Goal: Task Accomplishment & Management: Complete application form

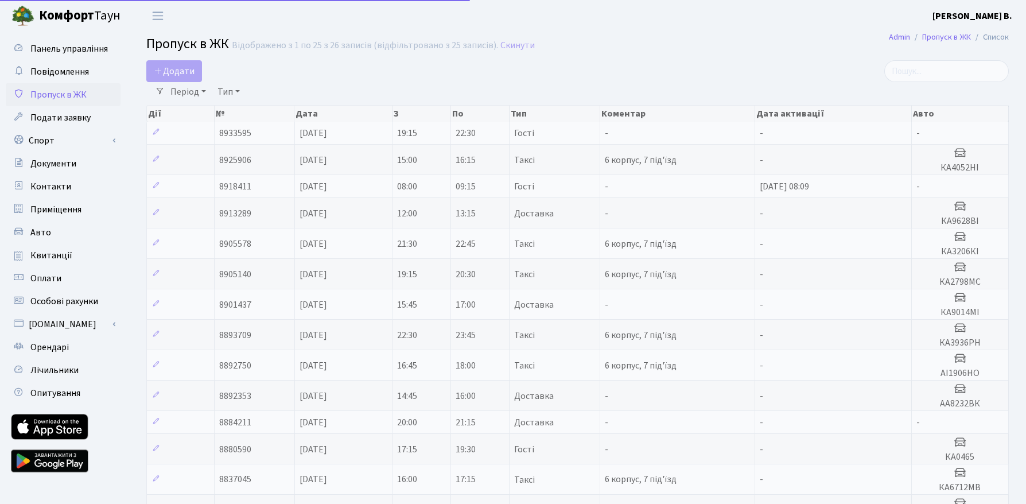
select select "25"
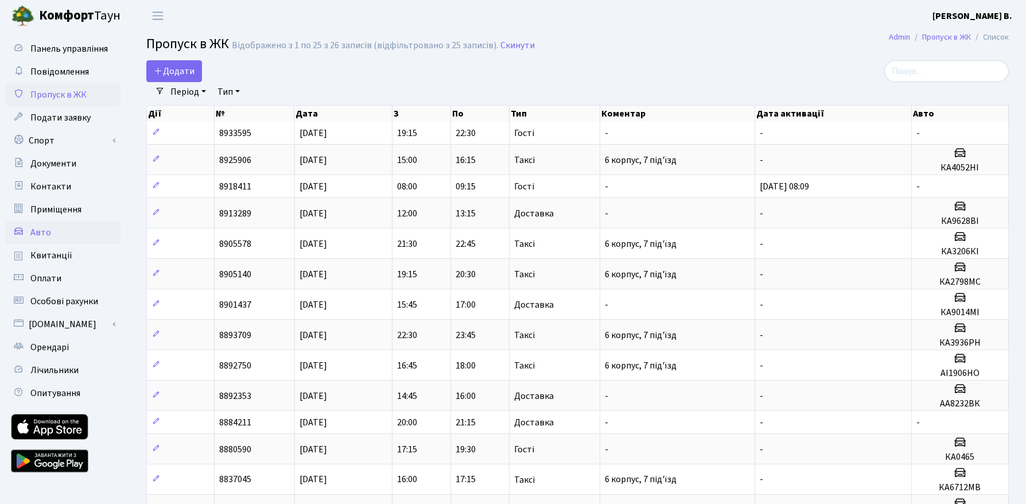
click at [46, 238] on span "Авто" at bounding box center [40, 232] width 21 height 13
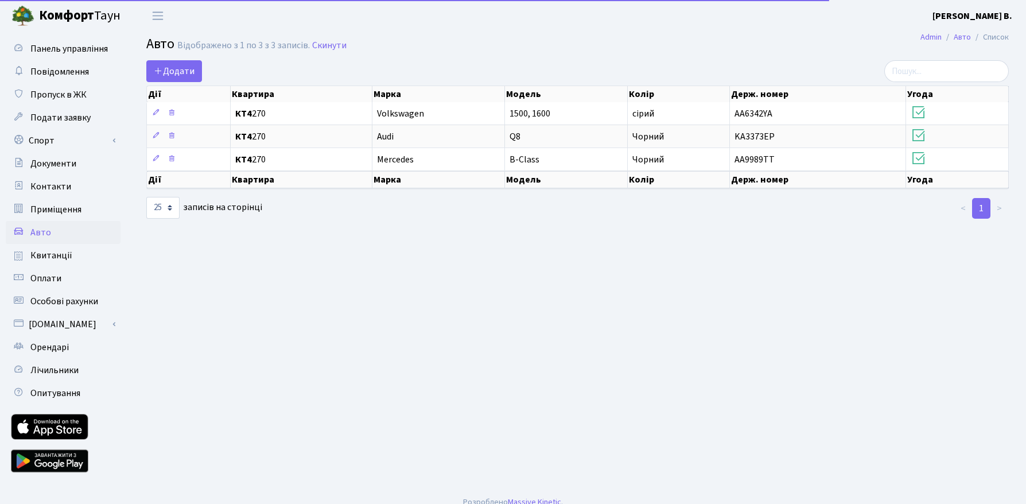
select select "25"
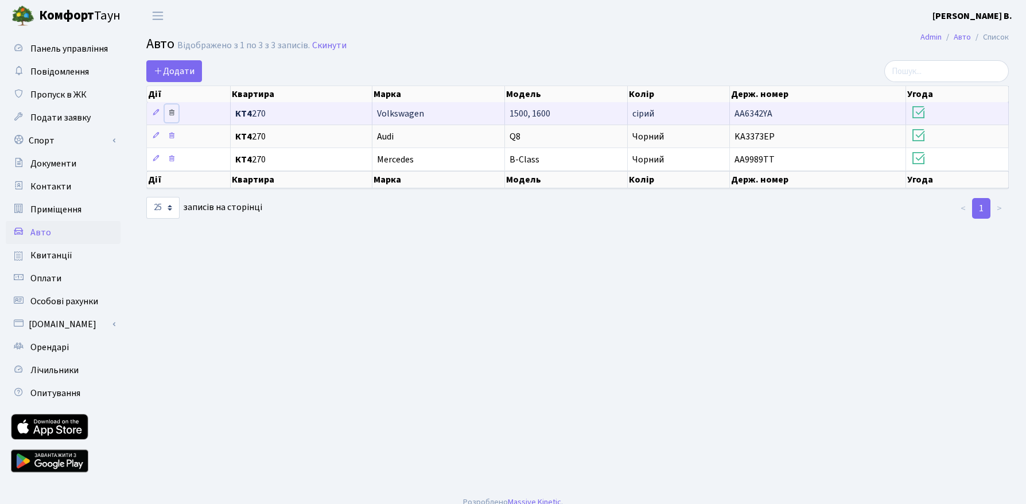
click at [172, 113] on icon at bounding box center [172, 112] width 8 height 8
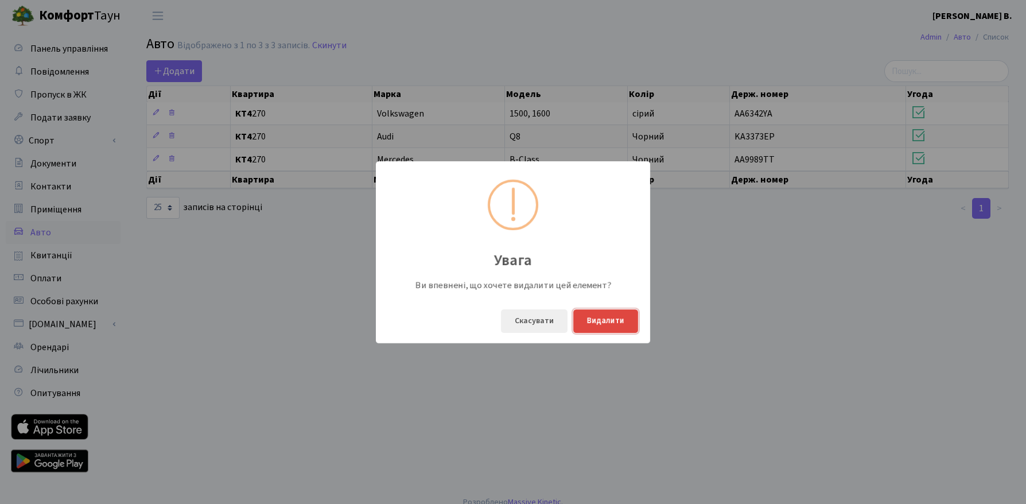
click at [604, 323] on button "Видалити" at bounding box center [605, 321] width 65 height 24
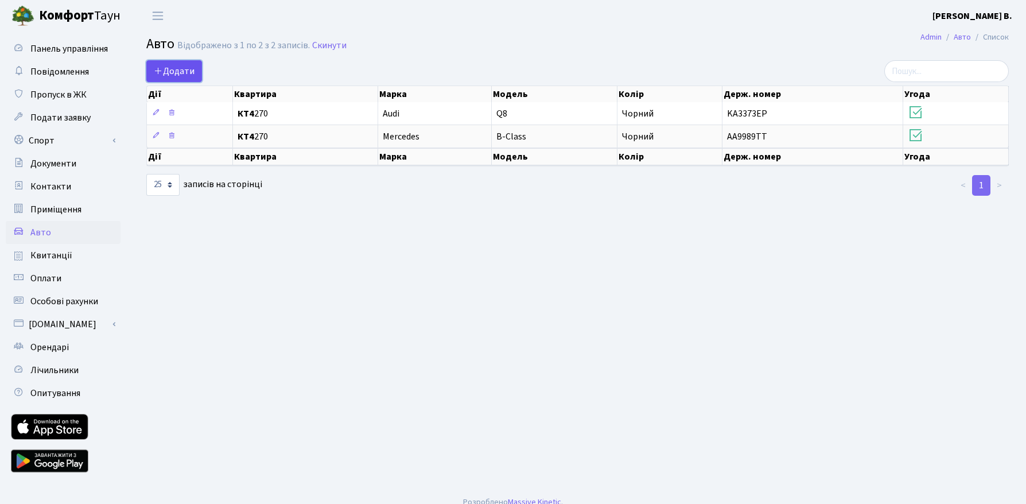
click at [178, 70] on span "Додати" at bounding box center [174, 71] width 41 height 13
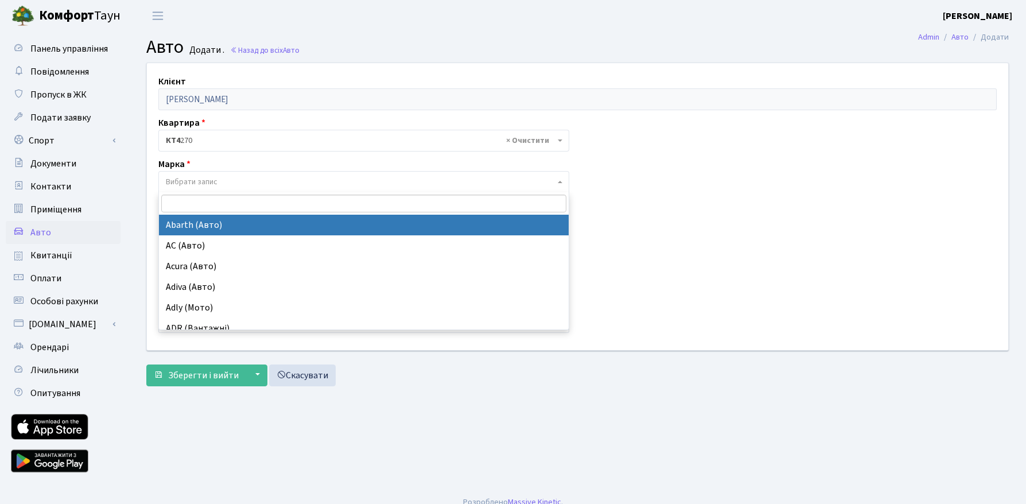
click at [204, 180] on span "Вибрати запис" at bounding box center [192, 181] width 52 height 11
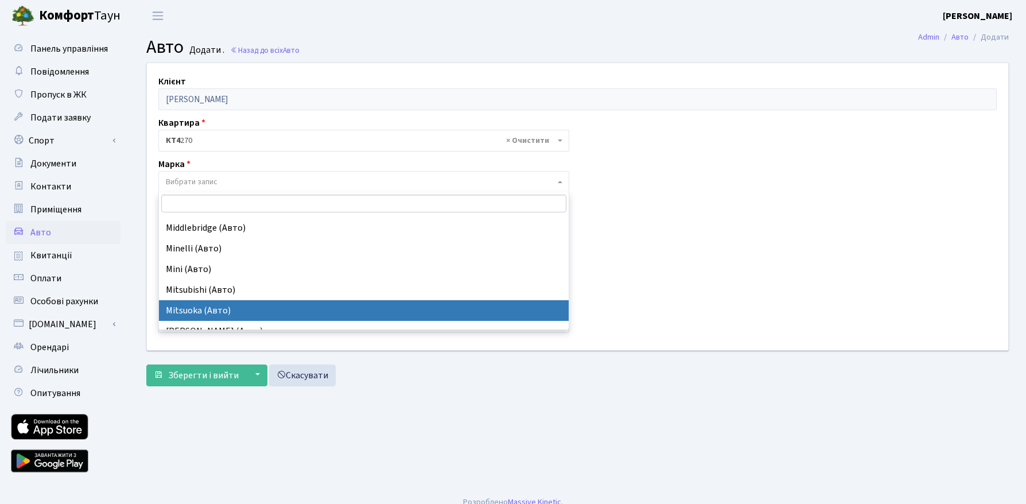
scroll to position [6198, 0]
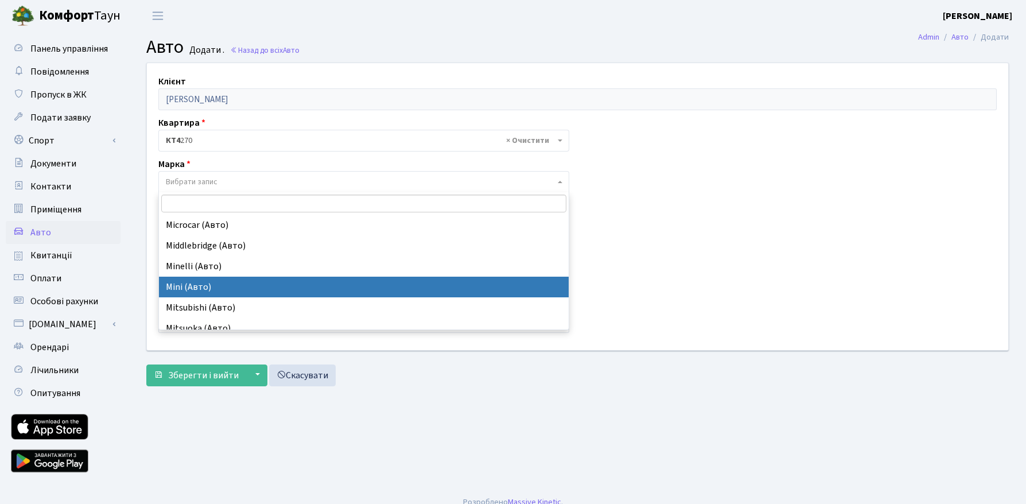
select select "91"
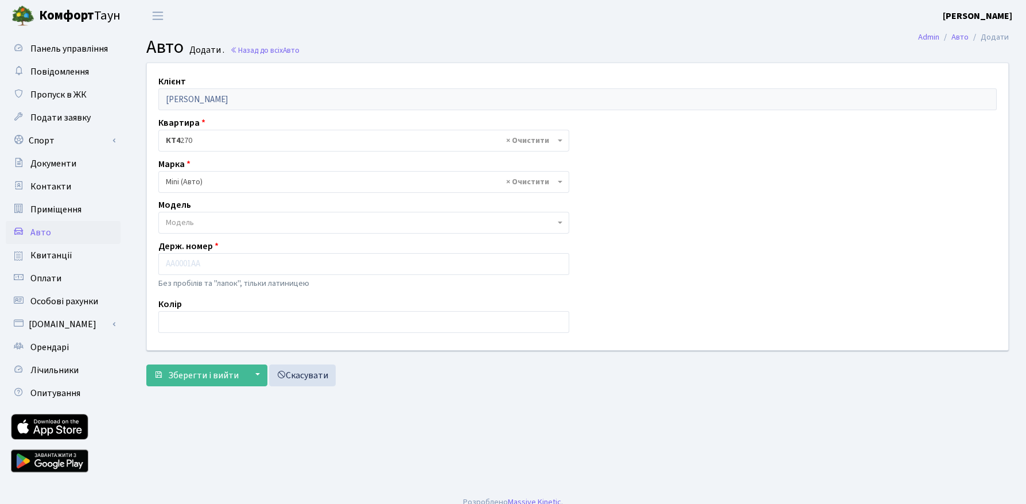
click at [229, 222] on span "Модель" at bounding box center [360, 222] width 389 height 11
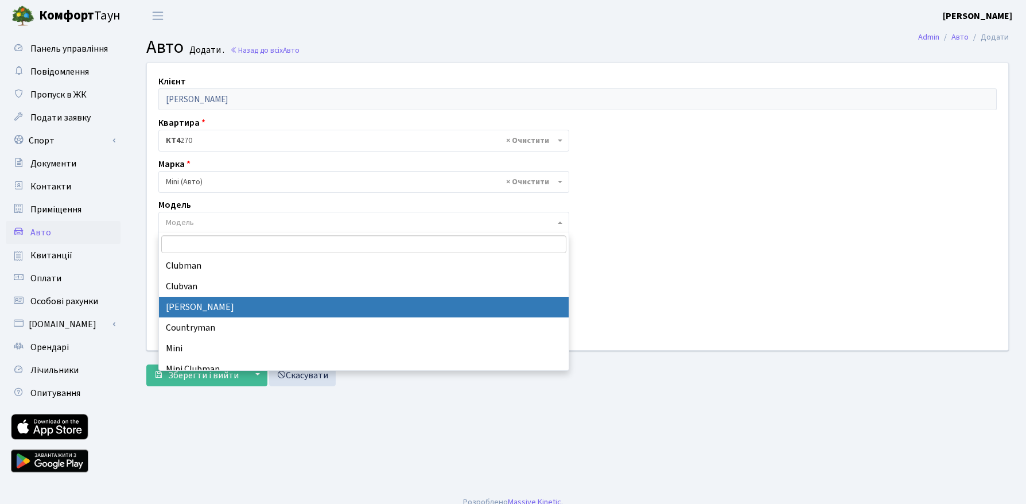
select select "4498"
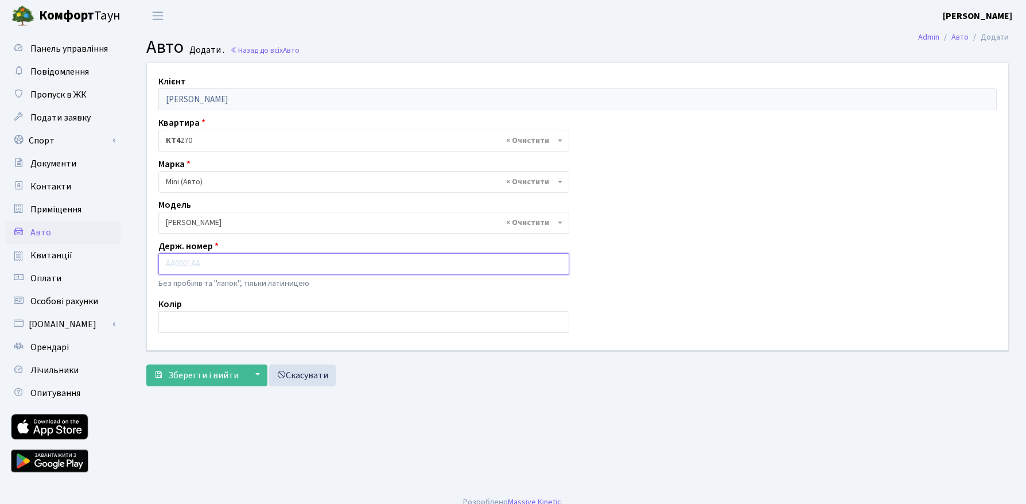
drag, startPoint x: 231, startPoint y: 265, endPoint x: 226, endPoint y: 255, distance: 11.6
click at [226, 255] on input "text" at bounding box center [363, 264] width 411 height 22
type input "КА 7635 ЕІ"
click at [199, 315] on input "text" at bounding box center [363, 322] width 411 height 22
type input "білий"
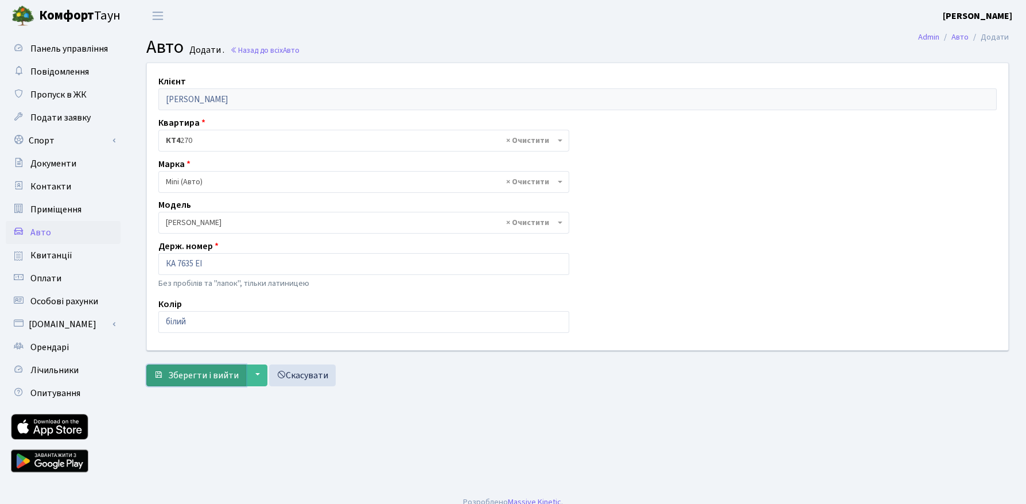
click at [206, 369] on span "Зберегти і вийти" at bounding box center [203, 375] width 71 height 13
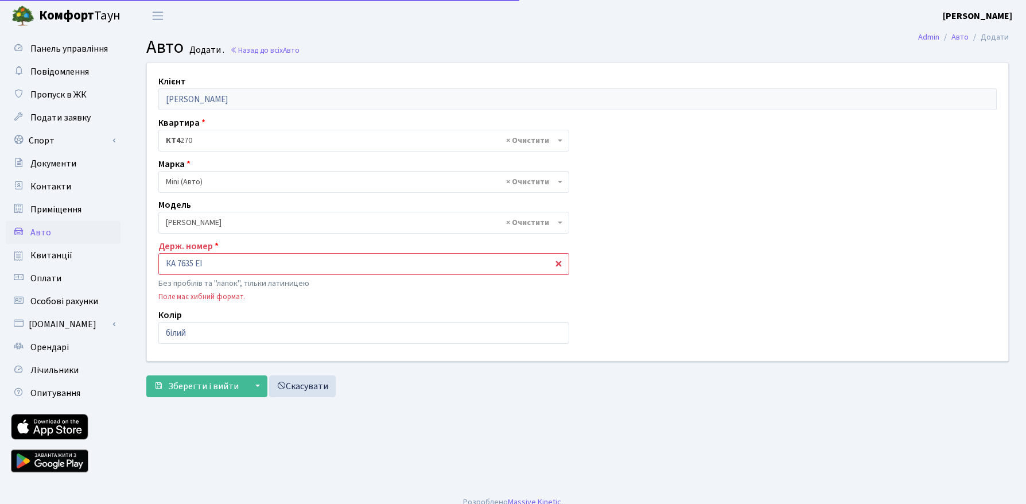
select select "4498"
click at [232, 263] on input "КА 7635 ЕІ" at bounding box center [363, 264] width 411 height 22
drag, startPoint x: 175, startPoint y: 262, endPoint x: 160, endPoint y: 263, distance: 15.5
click at [160, 263] on input "КА 7635 EI" at bounding box center [363, 264] width 411 height 22
type input "KA 7635 EI"
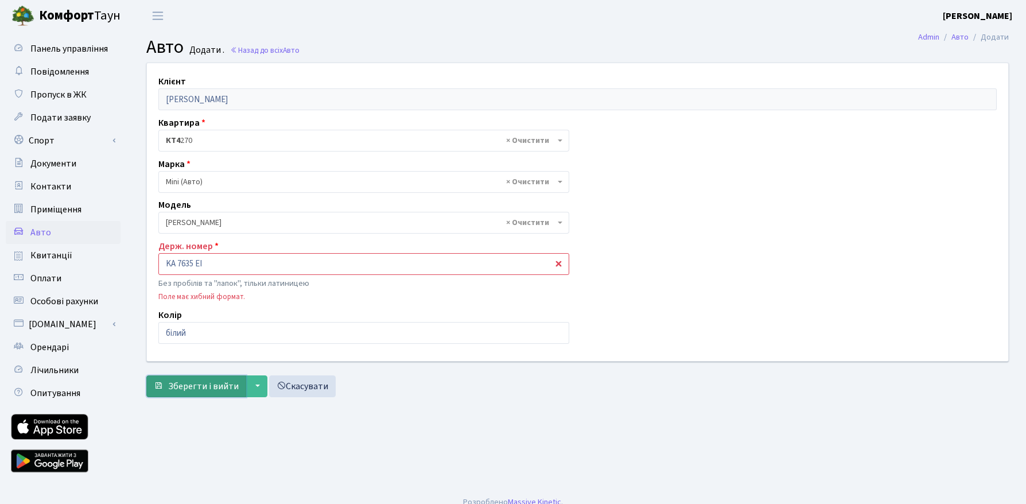
click at [211, 389] on span "Зберегти і вийти" at bounding box center [203, 386] width 71 height 13
select select "4498"
click at [196, 264] on input "KA 7635 EI" at bounding box center [363, 264] width 411 height 22
type input "KA7635EI"
click at [207, 387] on span "Зберегти і вийти" at bounding box center [203, 386] width 71 height 13
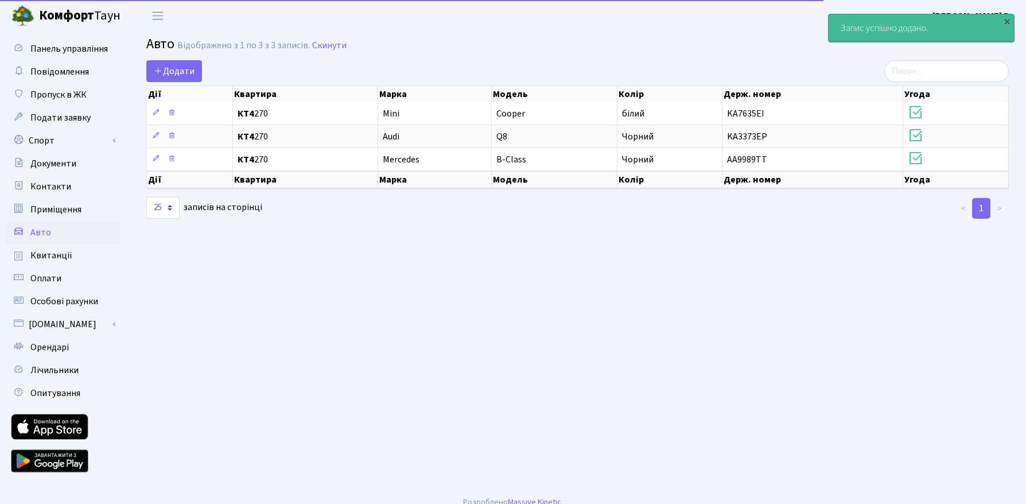
select select "25"
